Goal: Communication & Community: Answer question/provide support

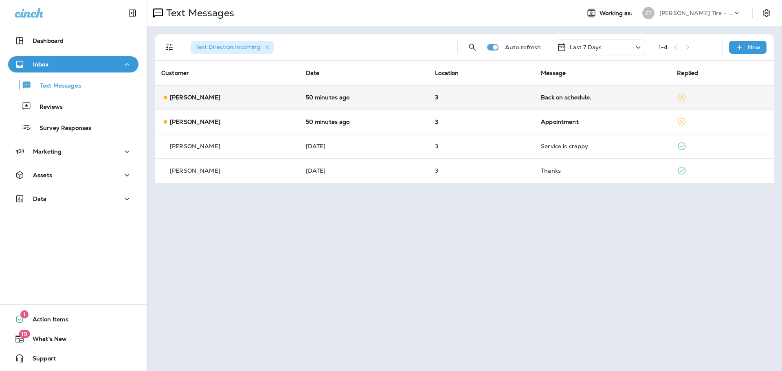
click at [536, 97] on td "Back on schedule." at bounding box center [602, 97] width 136 height 24
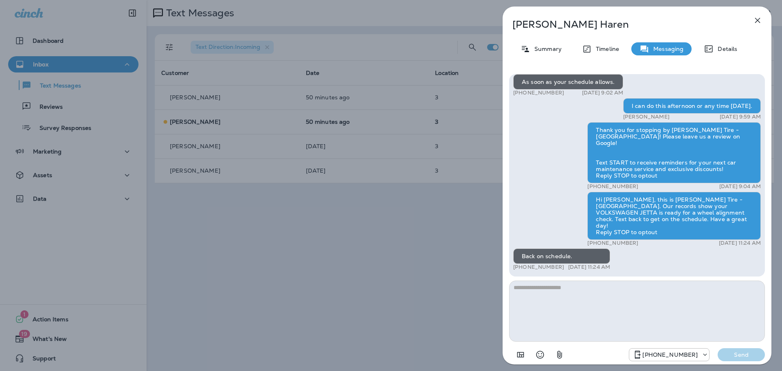
click at [460, 126] on div "[PERSON_NAME] Summary Timeline Messaging Details Thank you for stopping by [PER…" at bounding box center [391, 185] width 782 height 371
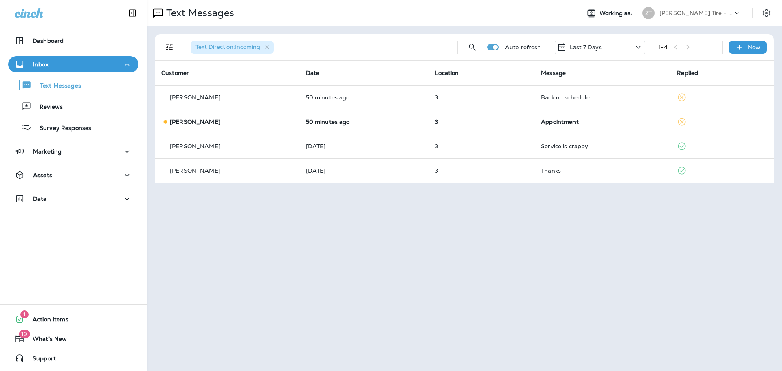
click at [460, 126] on td "3" at bounding box center [481, 122] width 106 height 24
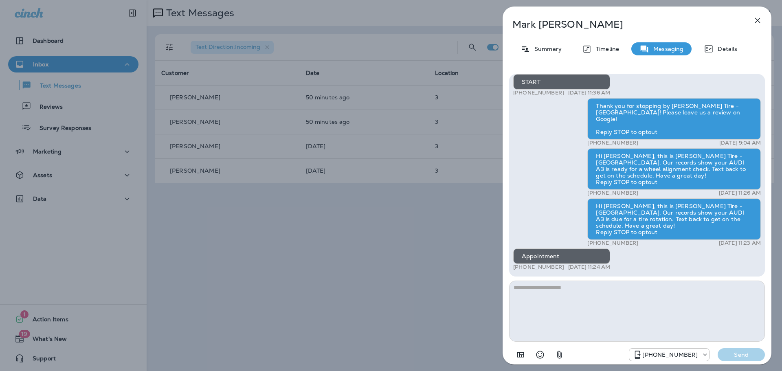
click at [758, 20] on icon "button" at bounding box center [757, 20] width 5 height 5
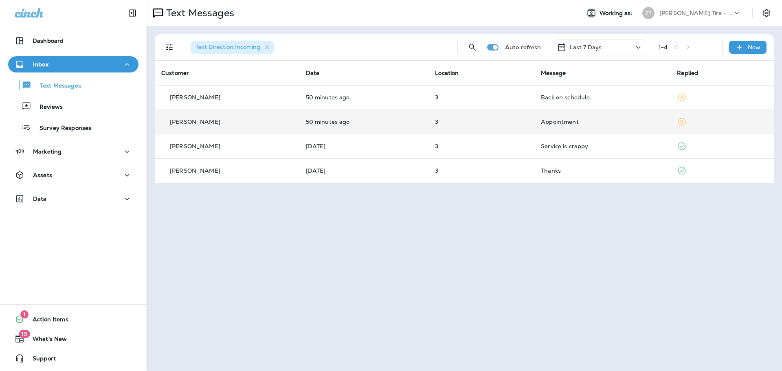
click at [529, 125] on td "3" at bounding box center [481, 122] width 106 height 24
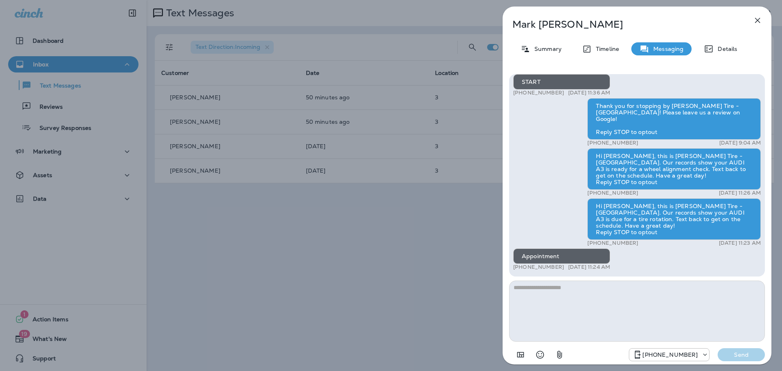
click at [549, 302] on textarea at bounding box center [637, 311] width 256 height 61
type textarea "**********"
click at [746, 356] on p "Send" at bounding box center [741, 354] width 34 height 7
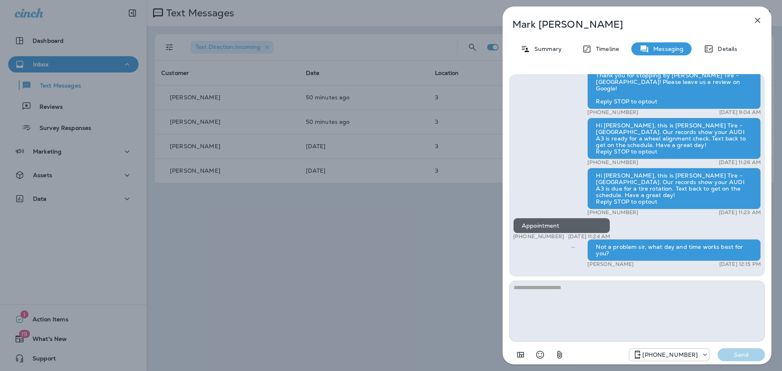
click at [439, 262] on div "[PERSON_NAME] Summary Timeline Messaging Details Hi [PERSON_NAME], this is [PER…" at bounding box center [391, 185] width 782 height 371
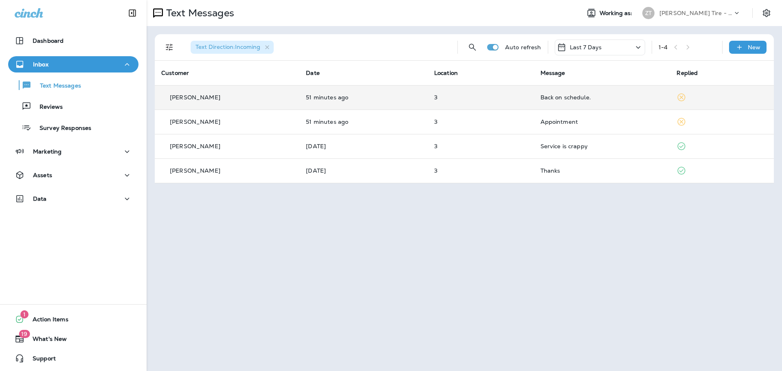
click at [534, 97] on td "Back on schedule." at bounding box center [602, 97] width 136 height 24
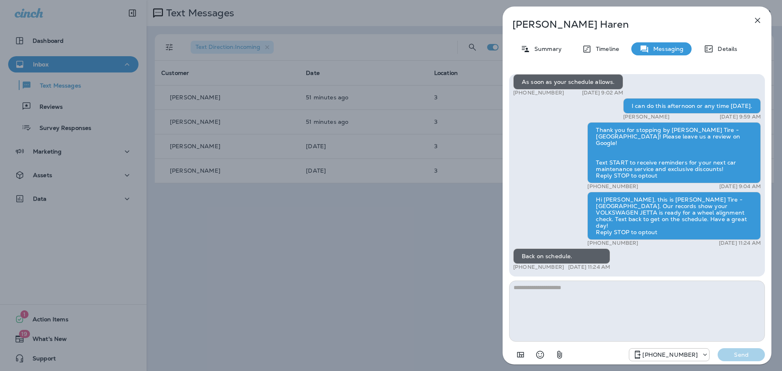
click at [540, 294] on textarea at bounding box center [637, 311] width 256 height 61
type textarea "**********"
click at [744, 355] on p "Send" at bounding box center [741, 354] width 34 height 7
click at [420, 248] on div "[PERSON_NAME] Summary Timeline Messaging Details Thank you for stopping by [PER…" at bounding box center [391, 185] width 782 height 371
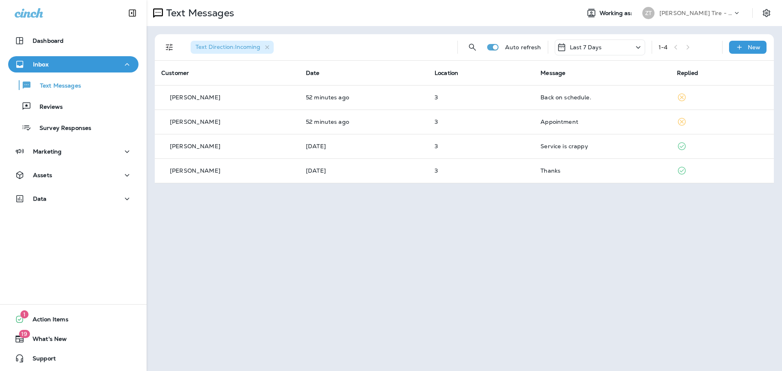
click at [669, 14] on p "[PERSON_NAME] Tire - [GEOGRAPHIC_DATA]" at bounding box center [695, 13] width 73 height 7
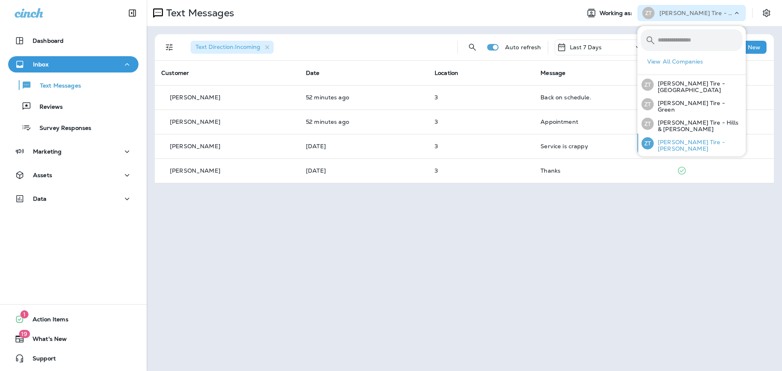
click at [672, 139] on div "[PERSON_NAME] Tire - [PERSON_NAME]" at bounding box center [692, 144] width 108 height 20
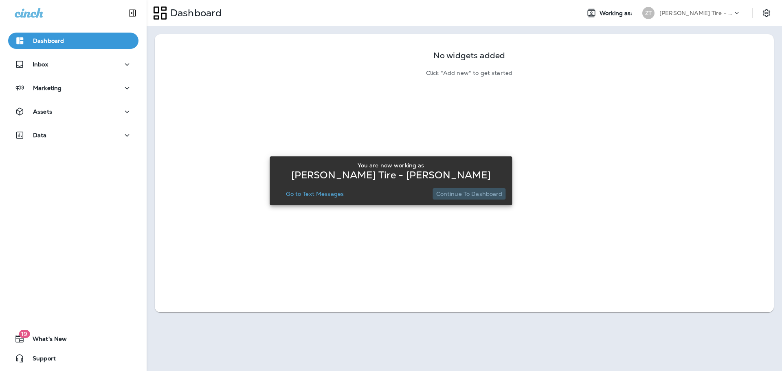
click at [472, 195] on p "Continue to Dashboard" at bounding box center [469, 194] width 66 height 7
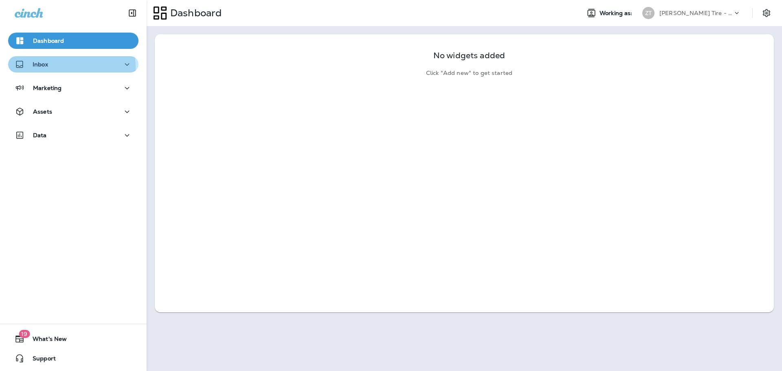
click at [40, 68] on div "Inbox" at bounding box center [31, 64] width 33 height 10
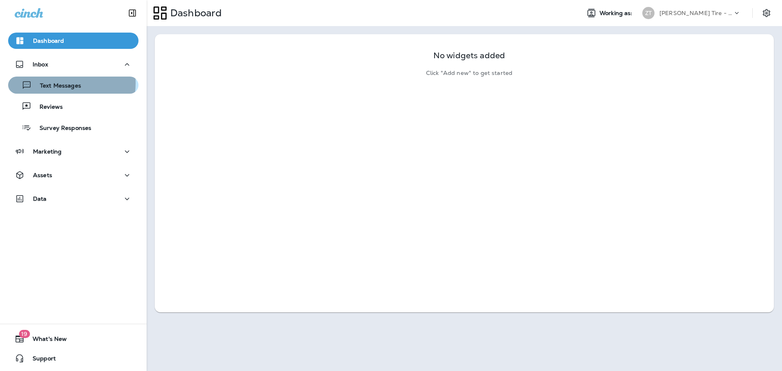
click at [46, 83] on p "Text Messages" at bounding box center [56, 86] width 49 height 8
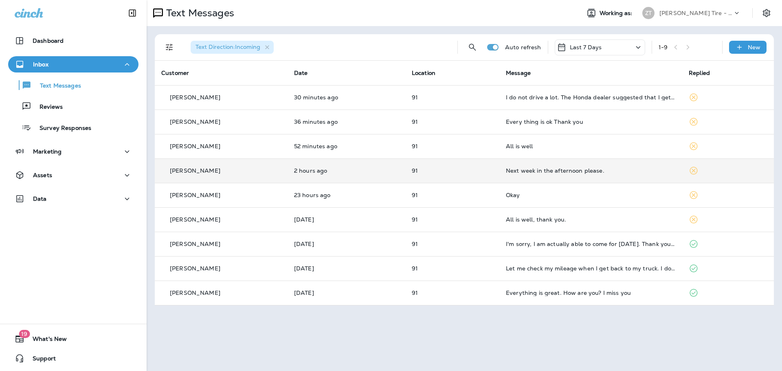
click at [591, 169] on div "Next week in the afternoon please." at bounding box center [591, 170] width 170 height 7
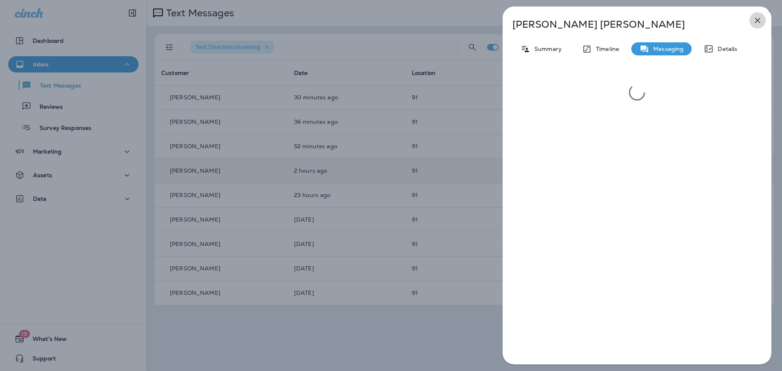
click at [760, 22] on icon "button" at bounding box center [757, 20] width 5 height 5
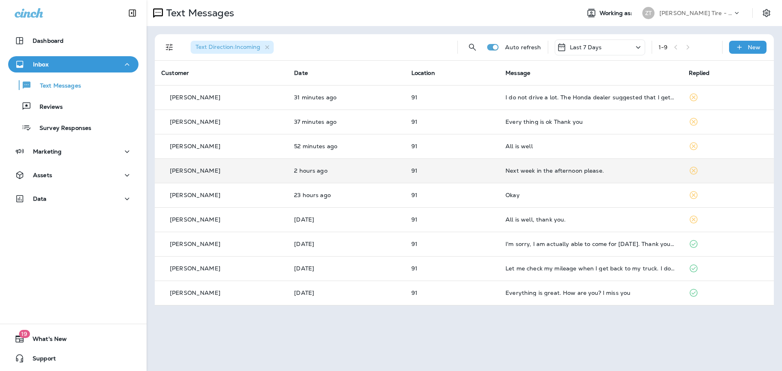
click at [609, 172] on div "Next week in the afternoon please." at bounding box center [590, 170] width 170 height 7
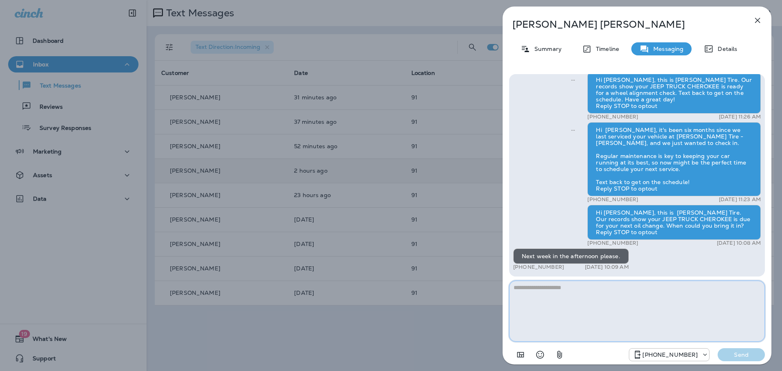
click at [542, 288] on textarea at bounding box center [637, 311] width 256 height 61
click at [662, 290] on textarea "**********" at bounding box center [637, 311] width 256 height 61
click at [722, 287] on textarea "**********" at bounding box center [637, 311] width 256 height 61
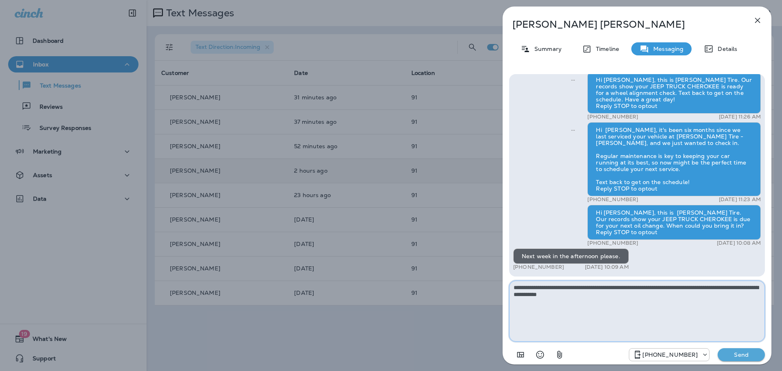
click at [607, 296] on textarea "**********" at bounding box center [637, 311] width 256 height 61
type textarea "**********"
click at [734, 357] on p "Send" at bounding box center [741, 354] width 34 height 7
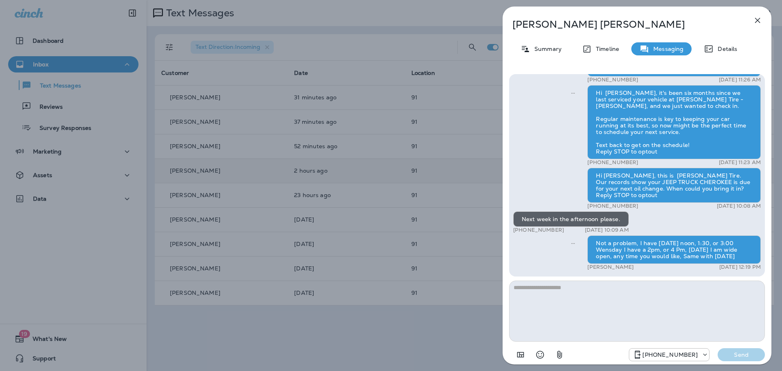
click at [473, 205] on div "[PERSON_NAME] Summary Timeline Messaging Details Thank you for stopping by ! Pl…" at bounding box center [391, 185] width 782 height 371
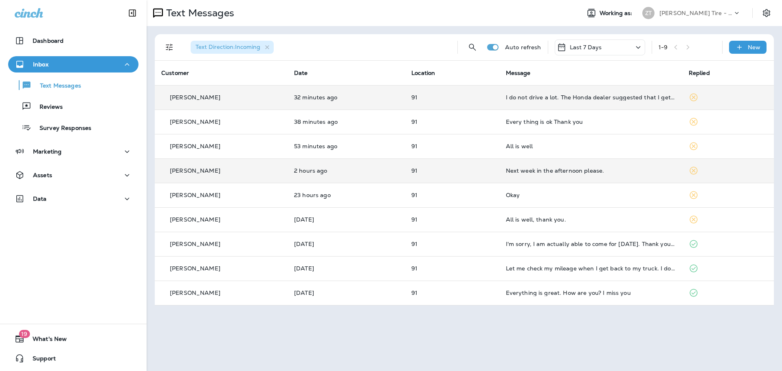
click at [581, 101] on td "I do not drive a lot. The Honda dealer suggested that I get new tires before wi…" at bounding box center [590, 97] width 183 height 24
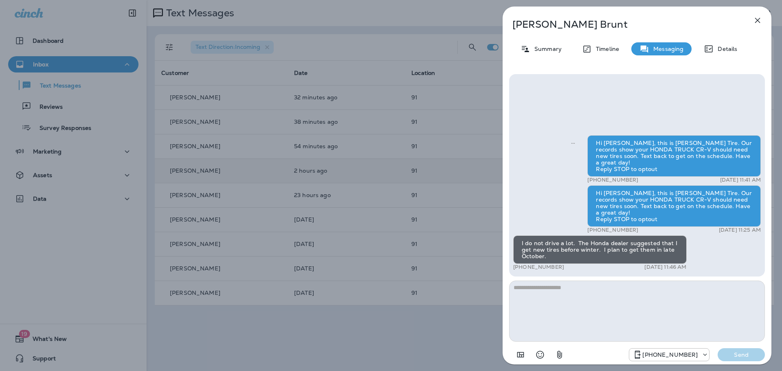
click at [527, 296] on textarea at bounding box center [637, 311] width 256 height 61
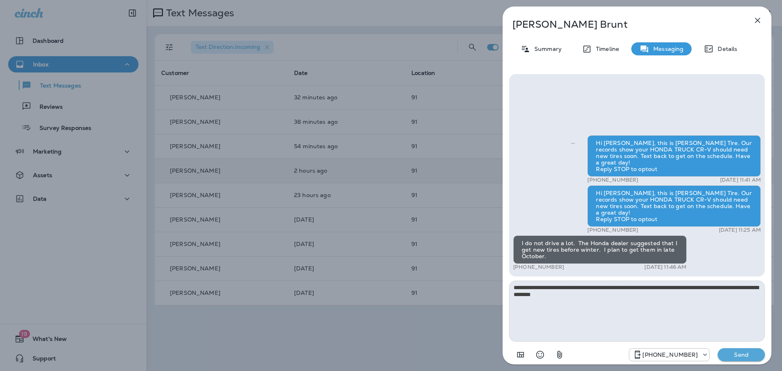
type textarea "**********"
click at [750, 352] on p "Send" at bounding box center [741, 354] width 34 height 7
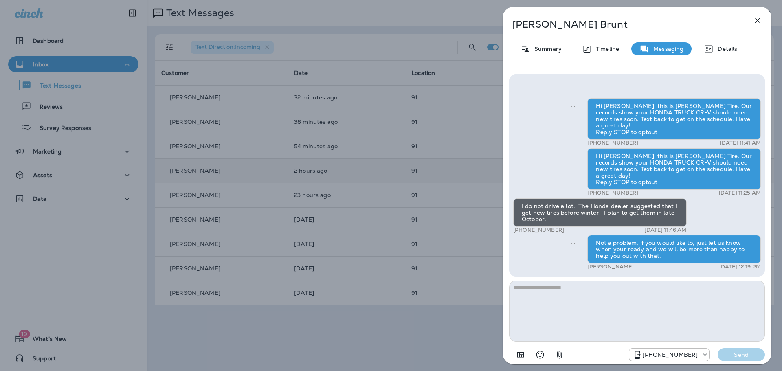
click at [476, 176] on div "[PERSON_NAME] Summary Timeline Messaging Details Hi [PERSON_NAME], this is [PER…" at bounding box center [391, 185] width 782 height 371
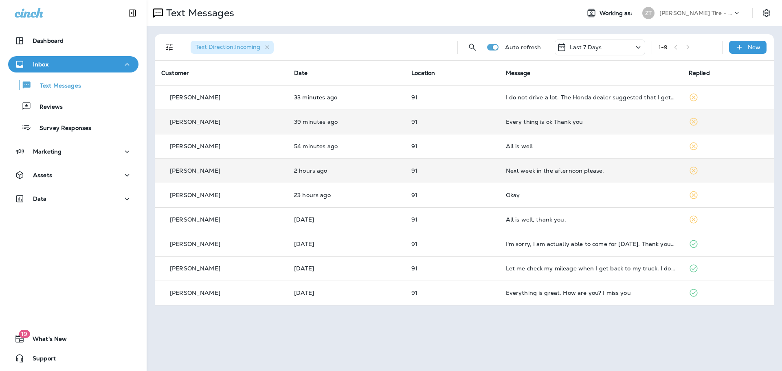
click at [520, 126] on td "Every thing is ok Thank you" at bounding box center [590, 122] width 183 height 24
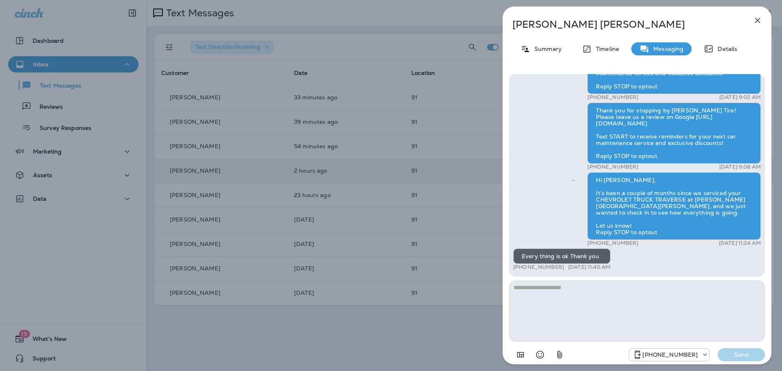
click at [459, 221] on div "[PERSON_NAME] Summary Timeline Messaging Details Thank you for stopping by [PER…" at bounding box center [391, 185] width 782 height 371
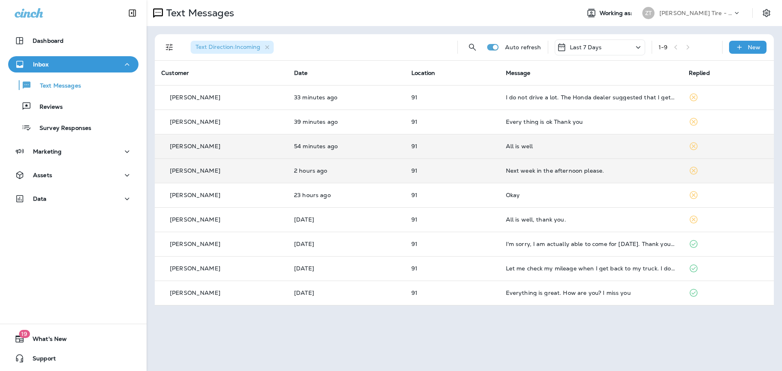
click at [524, 145] on div "All is well" at bounding box center [591, 146] width 170 height 7
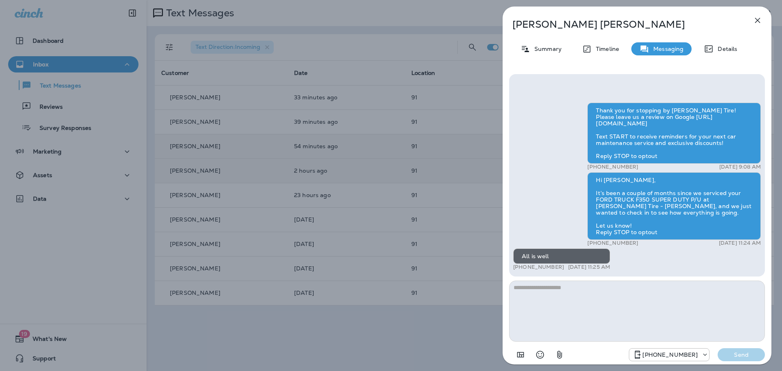
click at [489, 203] on div "[PERSON_NAME] Summary Timeline Messaging Details Thank you for stopping by [PER…" at bounding box center [391, 185] width 782 height 371
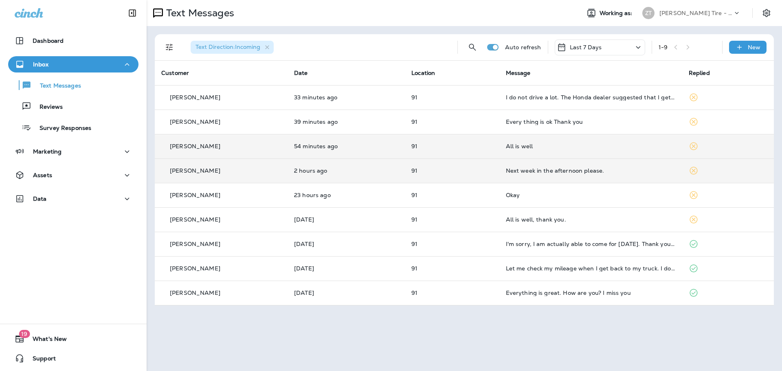
click at [705, 15] on p "[PERSON_NAME] Tire - [PERSON_NAME]" at bounding box center [695, 13] width 73 height 7
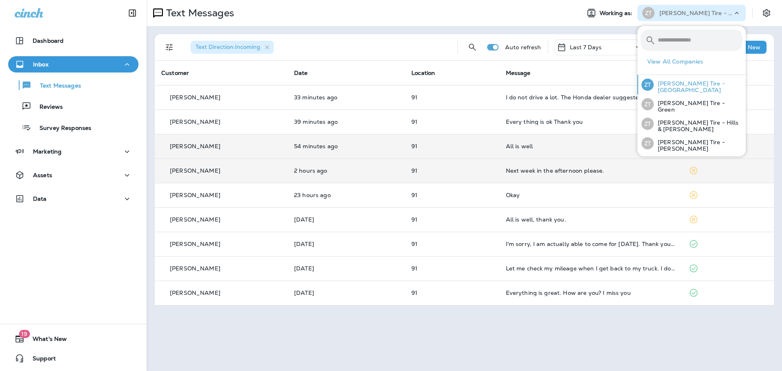
click at [684, 94] on div "[PERSON_NAME] Tire - [GEOGRAPHIC_DATA]" at bounding box center [692, 85] width 108 height 20
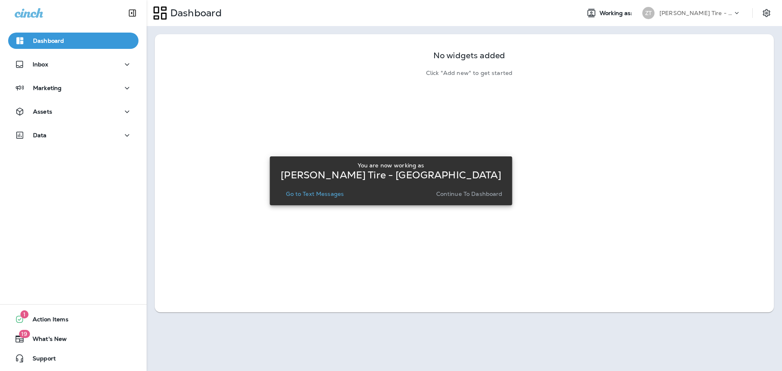
click at [479, 194] on p "Continue to Dashboard" at bounding box center [469, 194] width 66 height 7
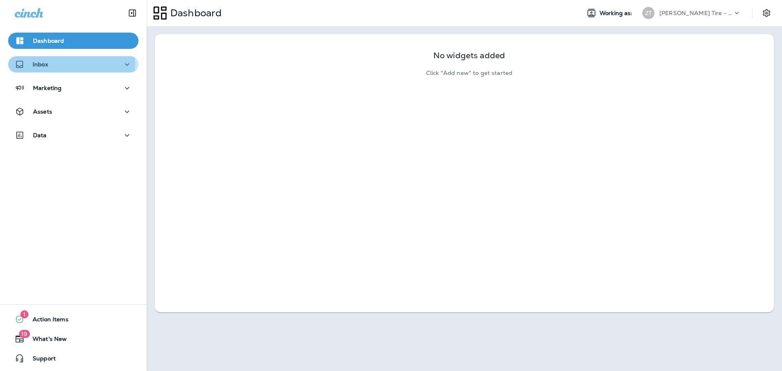
click at [52, 65] on div "Inbox" at bounding box center [73, 64] width 117 height 10
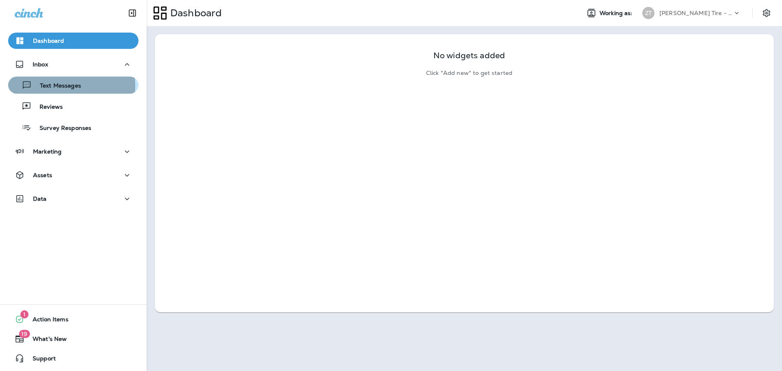
click at [51, 86] on p "Text Messages" at bounding box center [56, 86] width 49 height 8
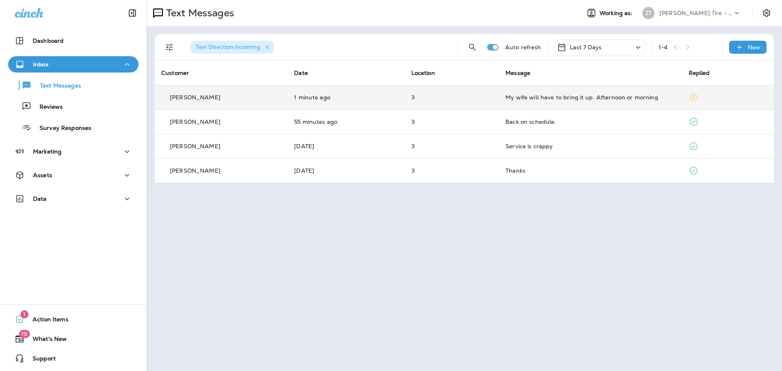
click at [562, 103] on td "My wife will have to bring it up. Afternoon or morning" at bounding box center [590, 97] width 183 height 24
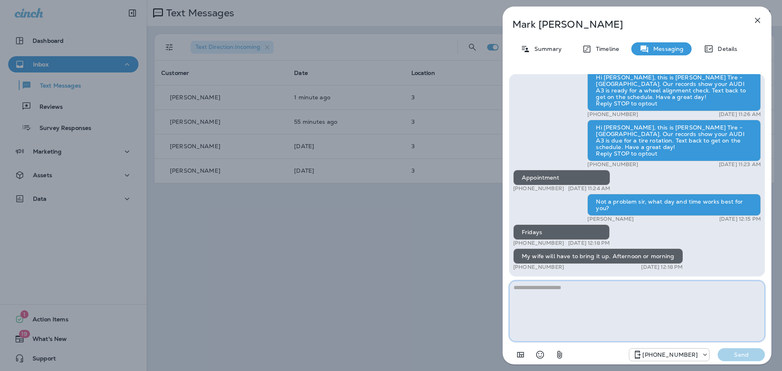
click at [544, 287] on textarea at bounding box center [637, 311] width 256 height 61
type textarea "**********"
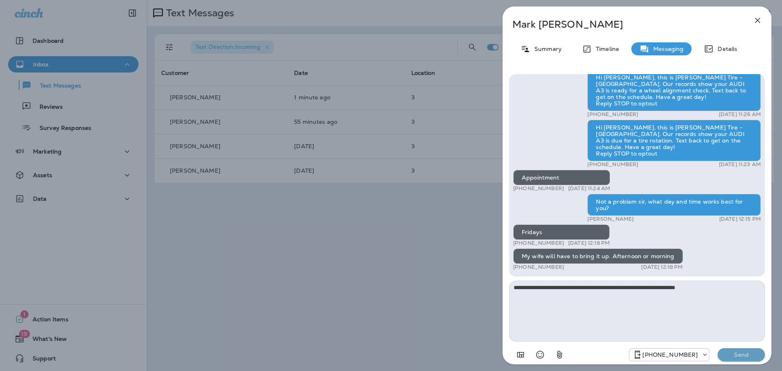
click at [729, 351] on p "Send" at bounding box center [741, 354] width 34 height 7
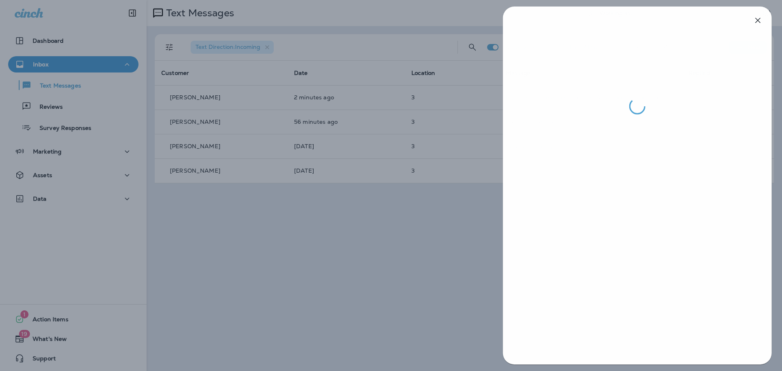
click at [402, 196] on div at bounding box center [391, 185] width 782 height 371
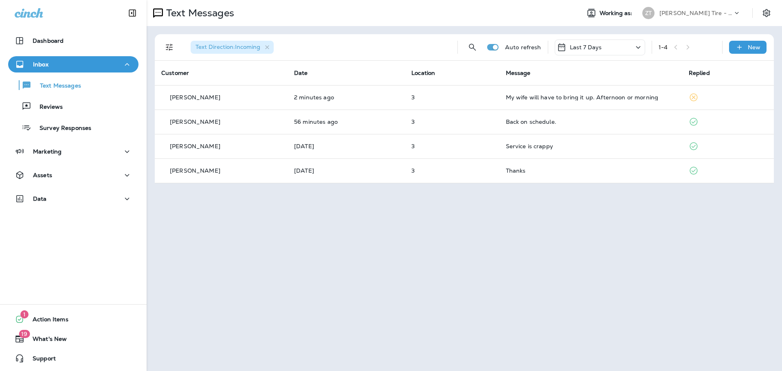
click at [704, 12] on p "[PERSON_NAME] Tire - [GEOGRAPHIC_DATA]" at bounding box center [695, 13] width 73 height 7
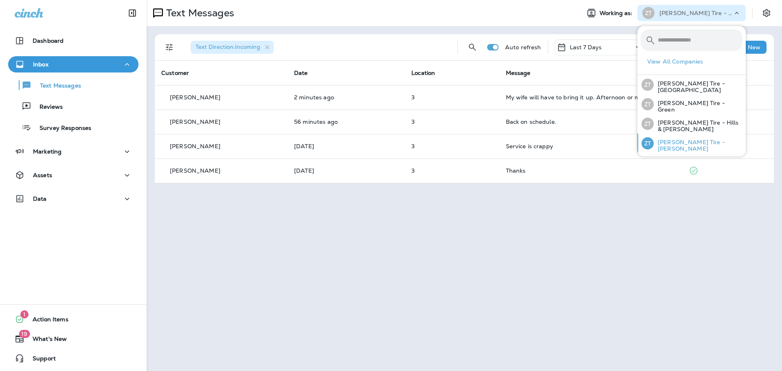
click at [684, 136] on div "[PERSON_NAME] Tire - [PERSON_NAME]" at bounding box center [692, 144] width 108 height 20
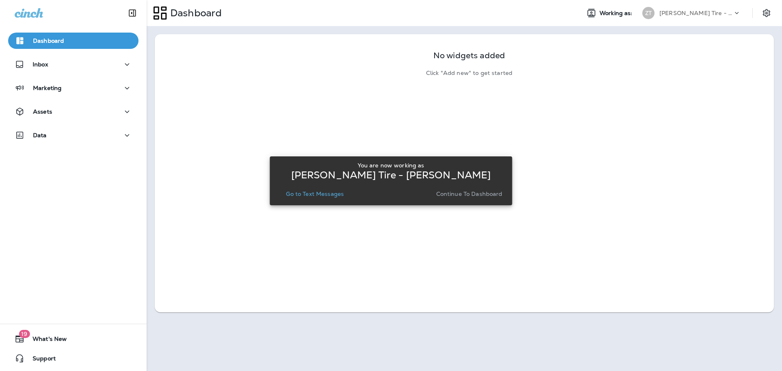
click at [492, 197] on p "Continue to Dashboard" at bounding box center [469, 194] width 66 height 7
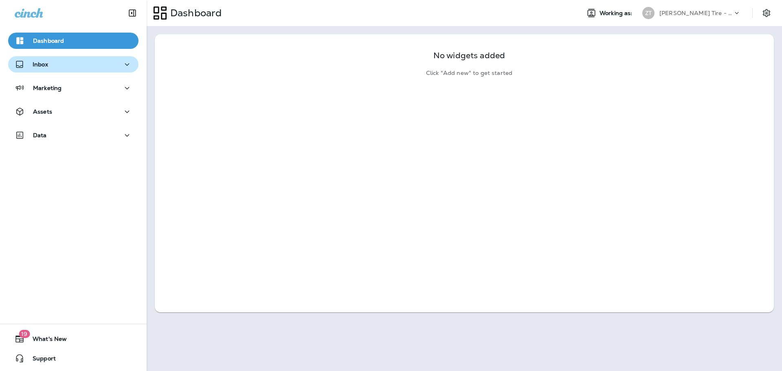
click at [68, 63] on div "Inbox" at bounding box center [73, 64] width 117 height 10
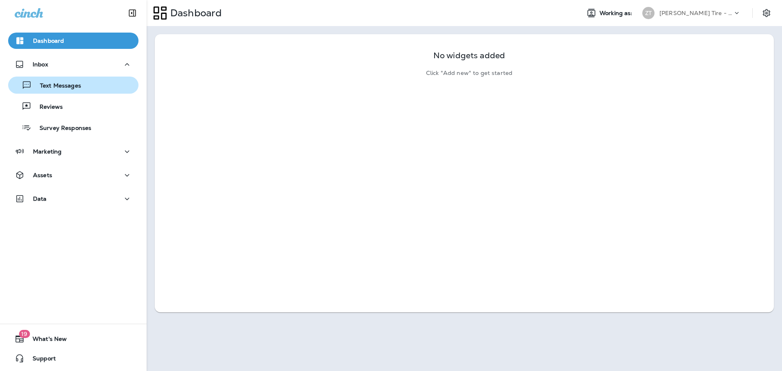
click at [72, 85] on p "Text Messages" at bounding box center [56, 86] width 49 height 8
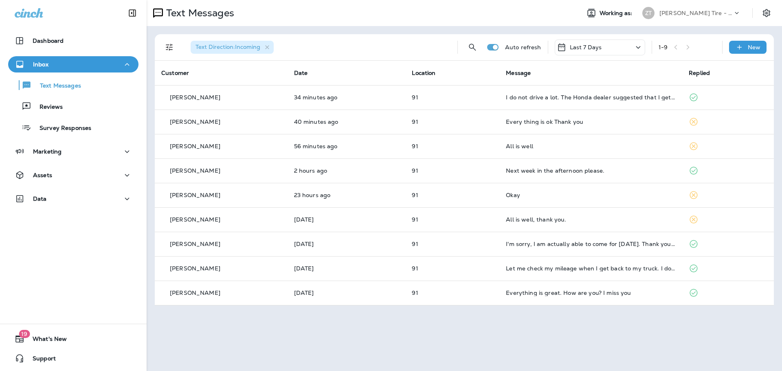
click at [684, 10] on p "[PERSON_NAME] Tire - [PERSON_NAME]" at bounding box center [695, 13] width 73 height 7
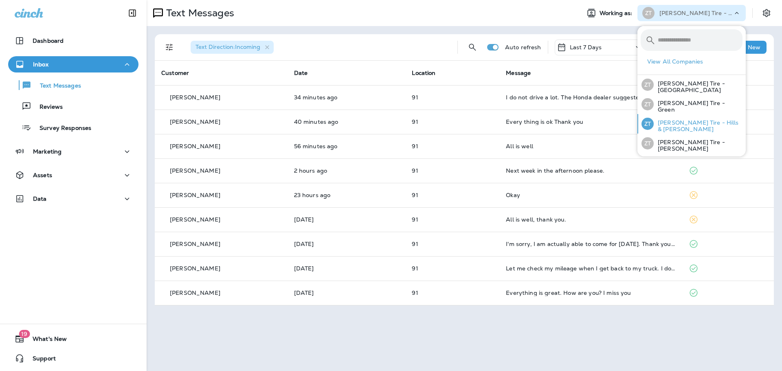
click at [671, 125] on p "[PERSON_NAME] Tire - Hills & [PERSON_NAME]" at bounding box center [698, 125] width 89 height 13
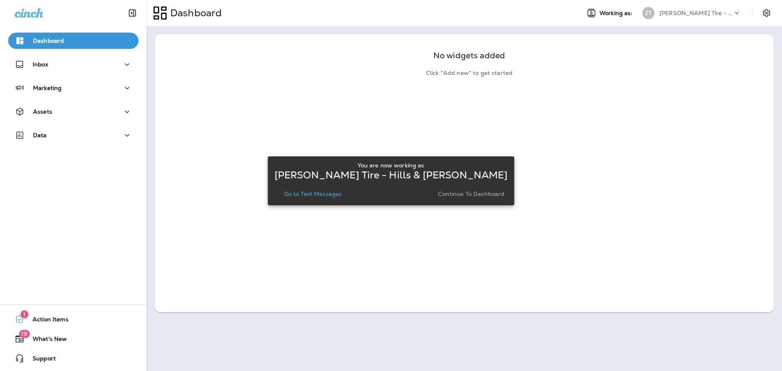
click at [492, 194] on p "Continue to Dashboard" at bounding box center [471, 194] width 66 height 7
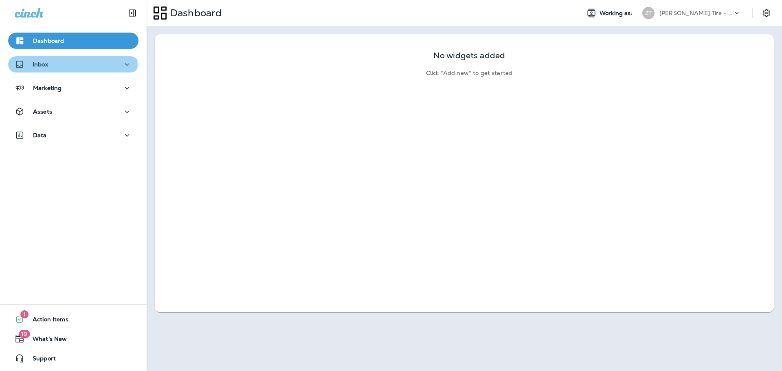
click at [72, 66] on div "Inbox" at bounding box center [73, 64] width 117 height 10
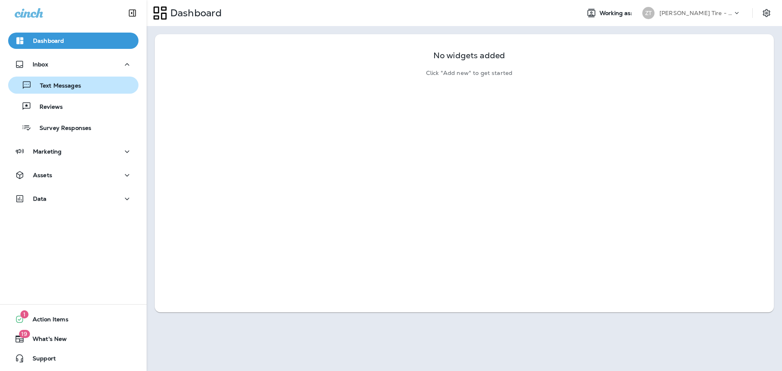
click at [68, 86] on p "Text Messages" at bounding box center [56, 86] width 49 height 8
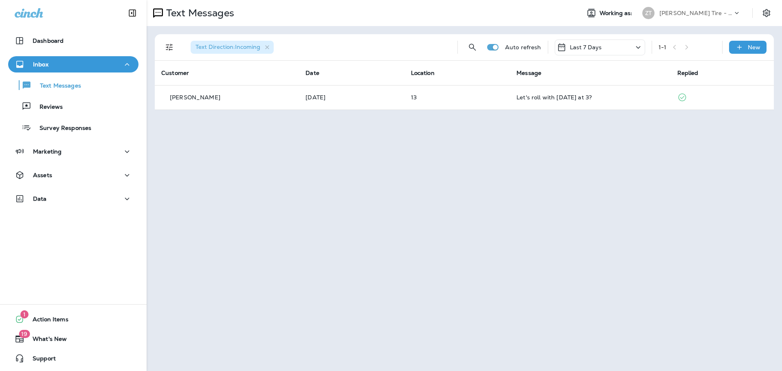
click at [703, 11] on p "[PERSON_NAME] Tire - Hills & [PERSON_NAME]" at bounding box center [695, 13] width 73 height 7
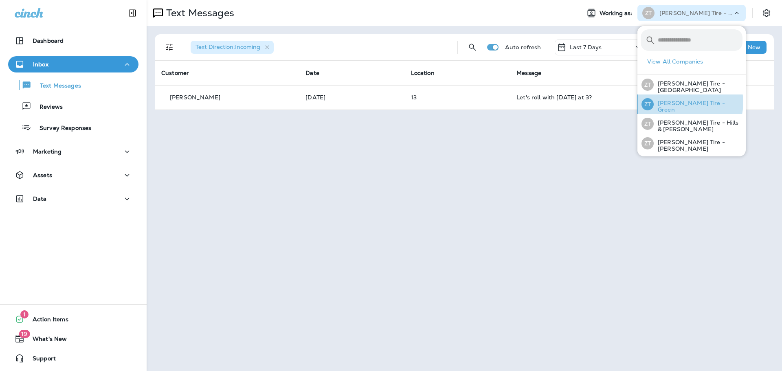
click at [686, 103] on p "[PERSON_NAME] Tire - Green" at bounding box center [698, 106] width 89 height 13
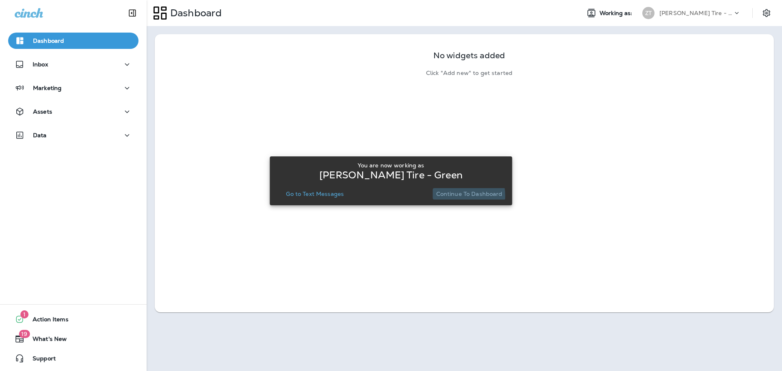
click at [453, 195] on p "Continue to Dashboard" at bounding box center [469, 194] width 66 height 7
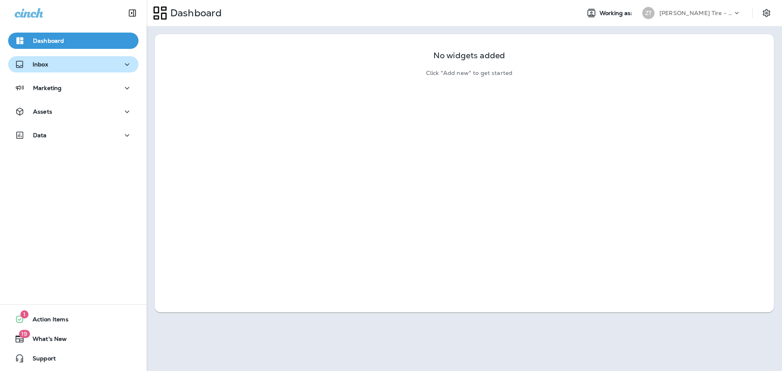
click at [49, 68] on div "Inbox" at bounding box center [73, 64] width 117 height 10
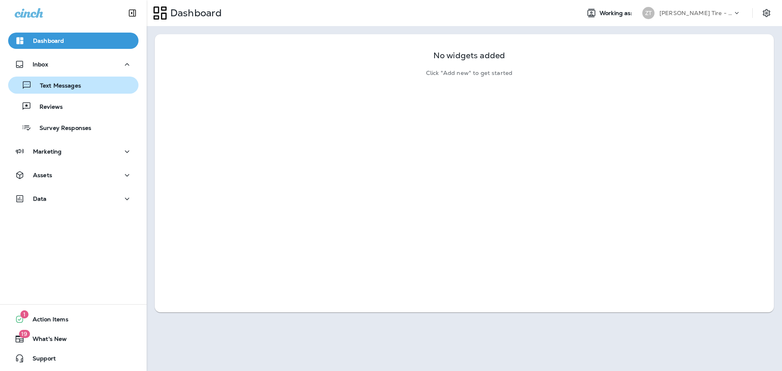
click at [55, 87] on p "Text Messages" at bounding box center [56, 86] width 49 height 8
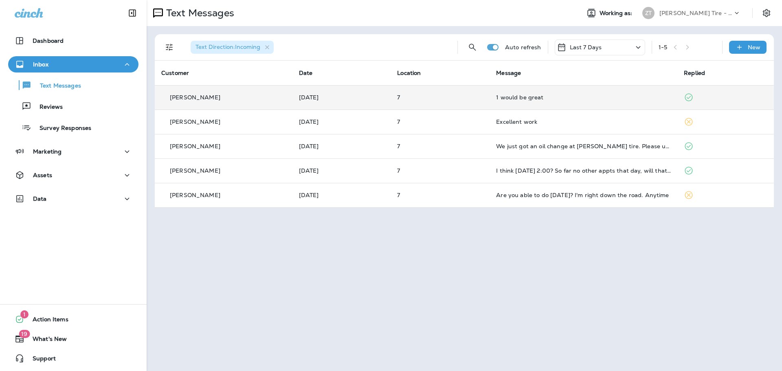
click at [568, 101] on td "1 would be great" at bounding box center [583, 97] width 188 height 24
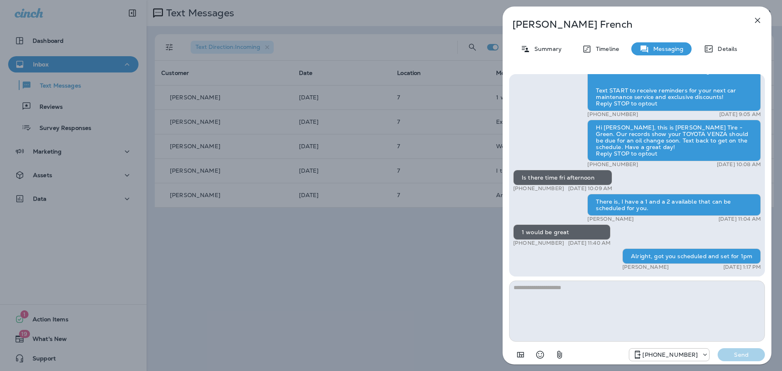
click at [461, 111] on div "[PERSON_NAME] Summary Timeline Messaging Details Hi [PERSON_NAME], this is [PER…" at bounding box center [391, 185] width 782 height 371
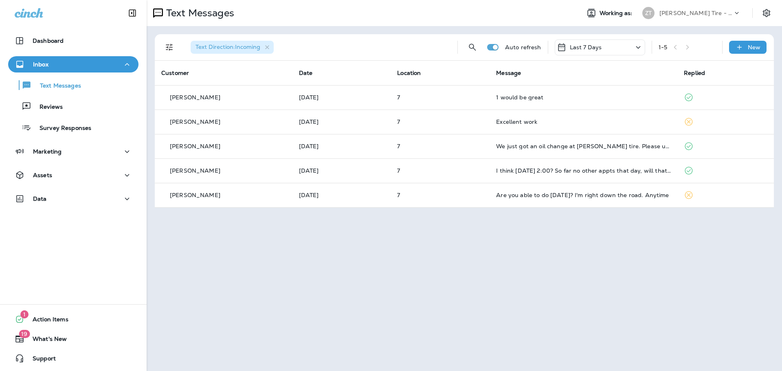
click at [678, 11] on p "[PERSON_NAME] Tire - Green" at bounding box center [695, 13] width 73 height 7
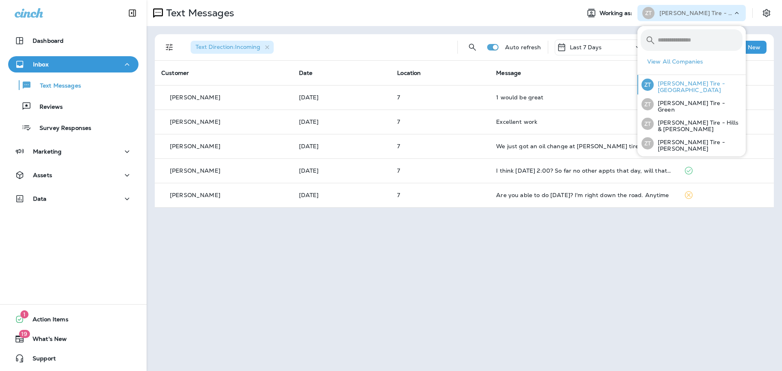
click at [675, 81] on p "[PERSON_NAME] Tire - [GEOGRAPHIC_DATA]" at bounding box center [698, 86] width 89 height 13
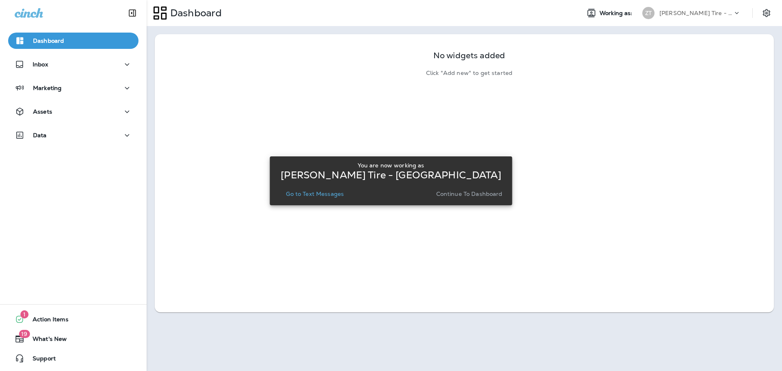
click at [481, 193] on p "Continue to Dashboard" at bounding box center [469, 194] width 66 height 7
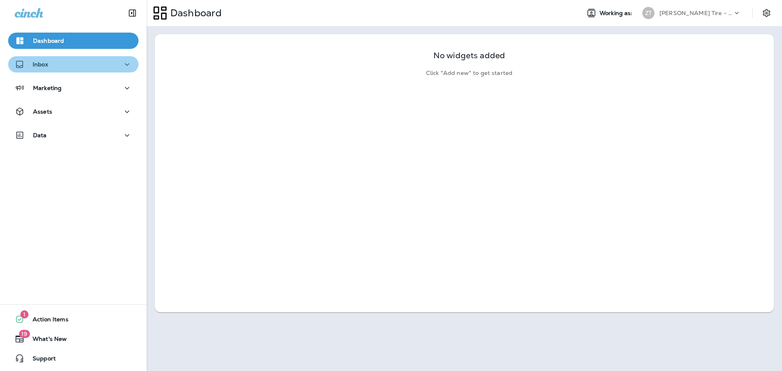
click at [94, 69] on div "Inbox" at bounding box center [73, 64] width 117 height 10
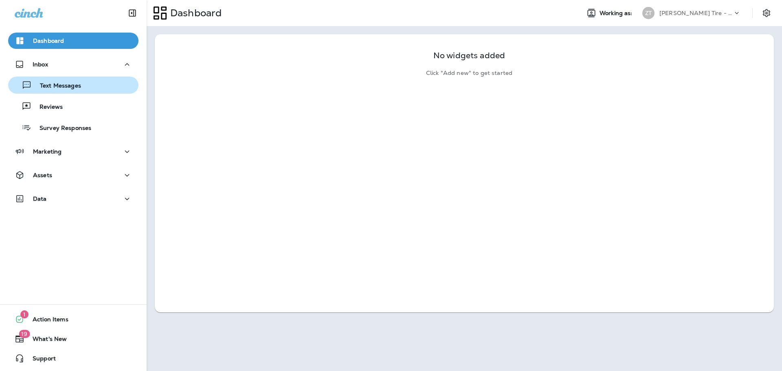
click at [95, 87] on div "Text Messages" at bounding box center [73, 85] width 124 height 12
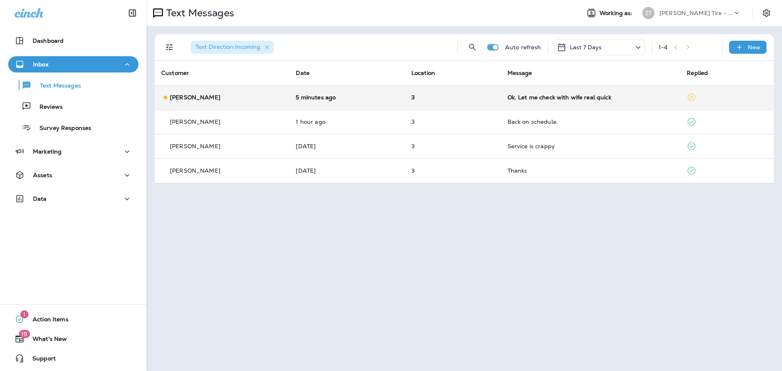
click at [547, 96] on div "Ok. Let me check with wife real quick" at bounding box center [590, 97] width 167 height 7
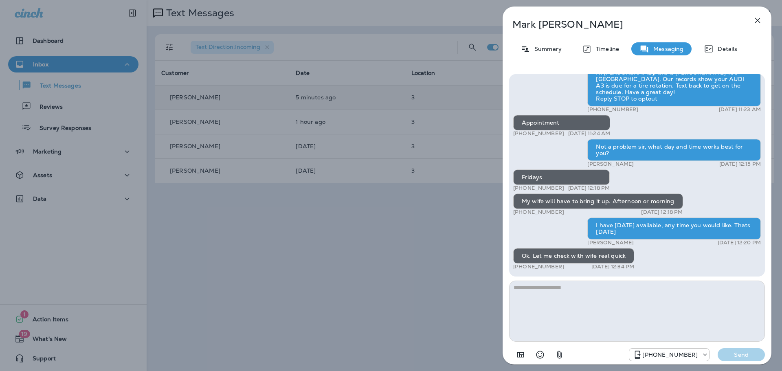
click at [413, 234] on div "[PERSON_NAME] Summary Timeline Messaging Details Hi [PERSON_NAME], this is [PER…" at bounding box center [391, 185] width 782 height 371
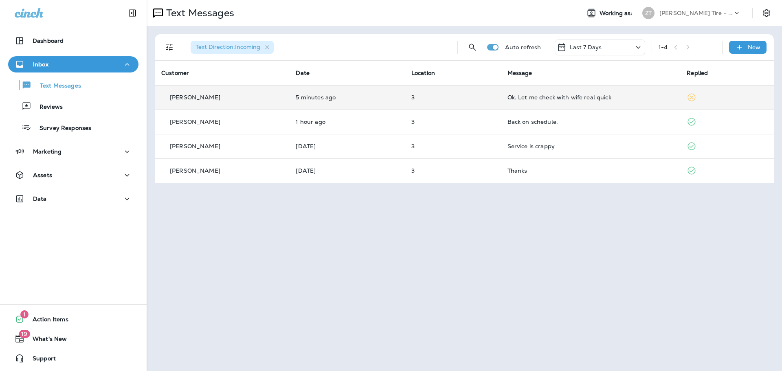
click at [696, 15] on p "[PERSON_NAME] Tire - [GEOGRAPHIC_DATA]" at bounding box center [695, 13] width 73 height 7
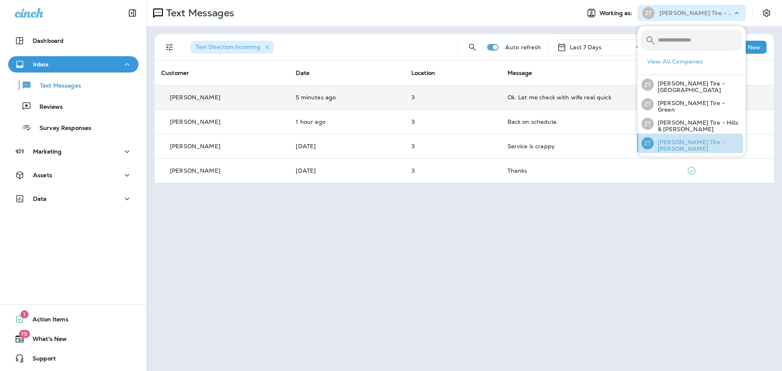
click at [672, 144] on p "[PERSON_NAME] Tire - [PERSON_NAME]" at bounding box center [698, 145] width 89 height 13
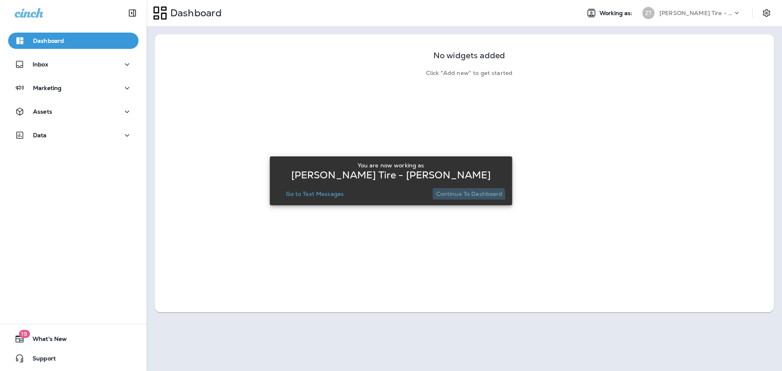
click at [453, 197] on p "Continue to Dashboard" at bounding box center [469, 194] width 66 height 7
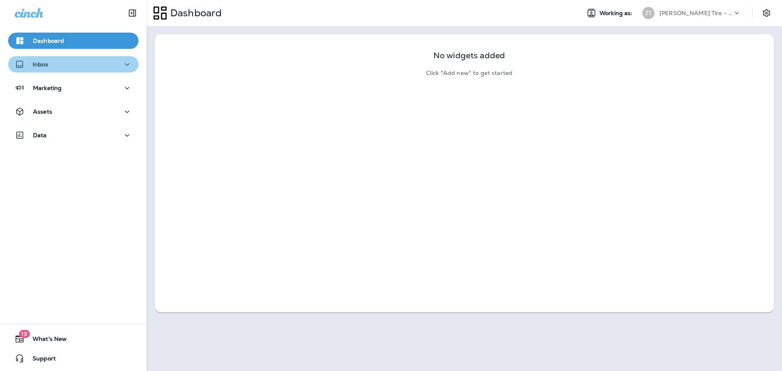
click at [77, 65] on div "Inbox" at bounding box center [73, 64] width 117 height 10
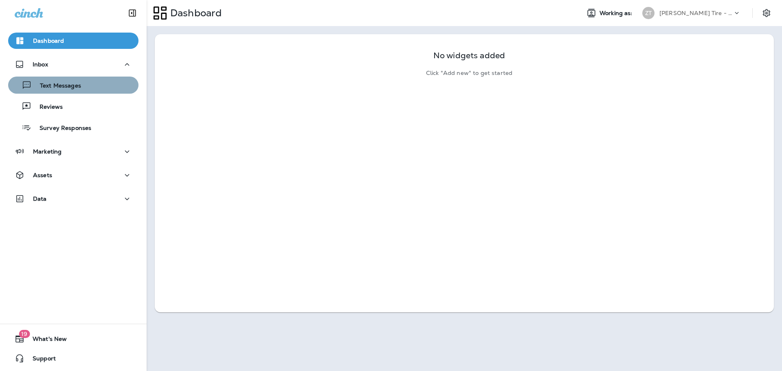
click at [79, 83] on p "Text Messages" at bounding box center [56, 86] width 49 height 8
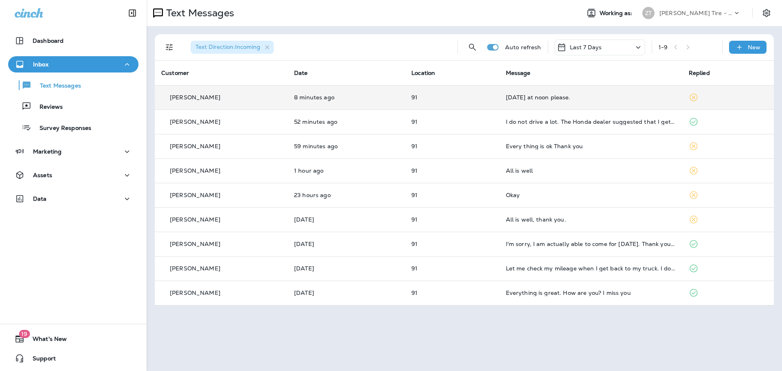
click at [569, 103] on td "[DATE] at noon please." at bounding box center [590, 97] width 183 height 24
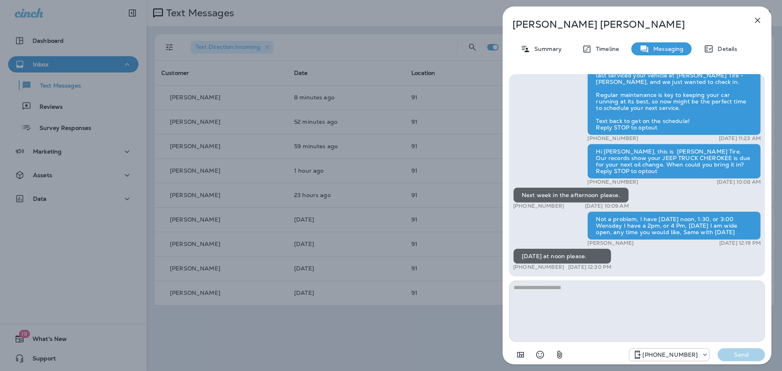
click at [755, 20] on icon "button" at bounding box center [758, 20] width 10 height 10
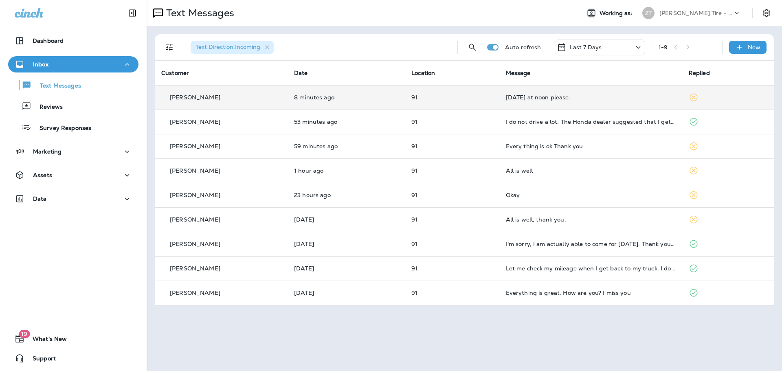
click at [540, 101] on td "[DATE] at noon please." at bounding box center [590, 97] width 183 height 24
click at [540, 101] on div at bounding box center [678, 185] width 290 height 371
click at [567, 101] on td "[DATE] at noon please." at bounding box center [590, 97] width 183 height 24
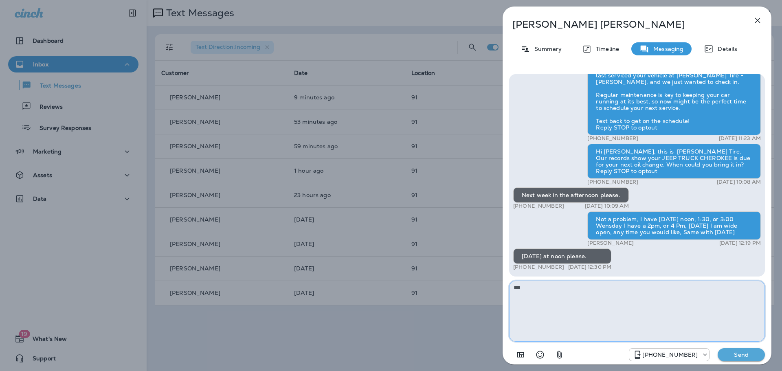
drag, startPoint x: 540, startPoint y: 286, endPoint x: 474, endPoint y: 291, distance: 65.3
click at [474, 291] on div "[PERSON_NAME] Summary Timeline Messaging Details Thank you for stopping by ! Pl…" at bounding box center [391, 185] width 782 height 371
click at [551, 290] on textarea "**********" at bounding box center [637, 311] width 256 height 61
type textarea "**********"
click at [736, 352] on p "Send" at bounding box center [741, 354] width 34 height 7
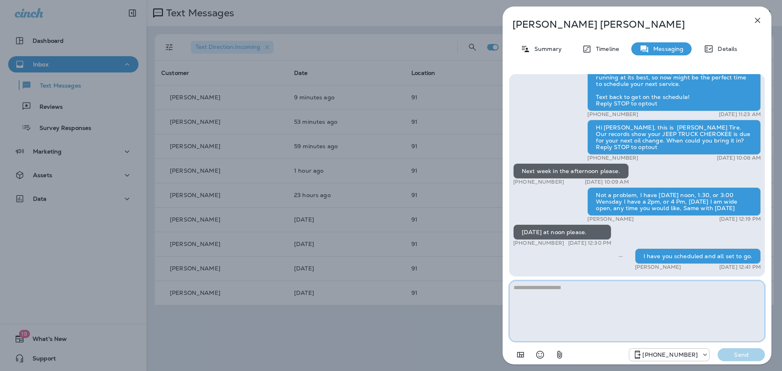
click at [560, 312] on textarea at bounding box center [637, 311] width 256 height 61
